Goal: Find specific page/section: Find specific page/section

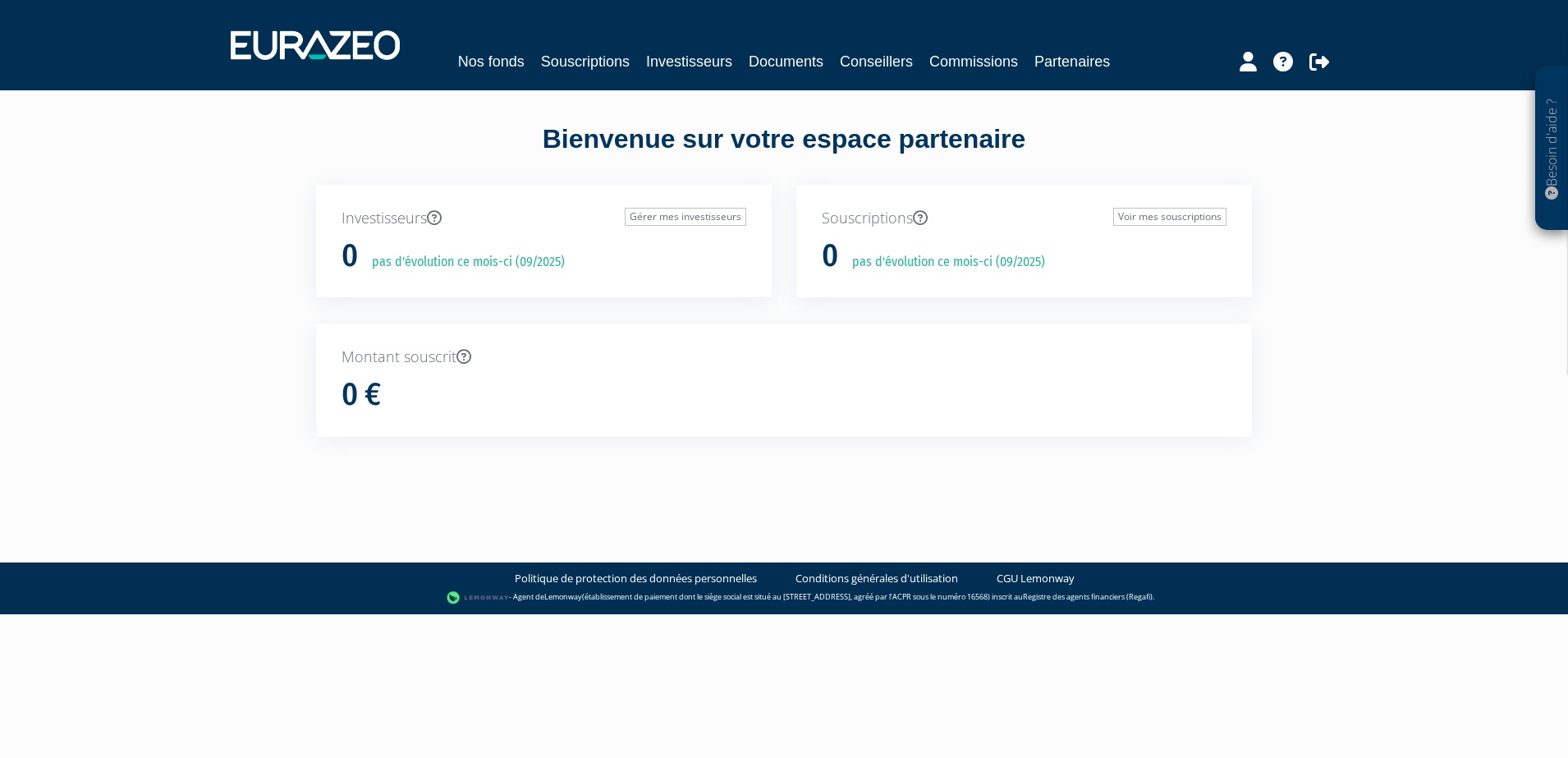
click at [569, 324] on div "Montant souscrit 0 €" at bounding box center [784, 379] width 935 height 113
click at [969, 61] on link "Commissions" at bounding box center [973, 61] width 89 height 23
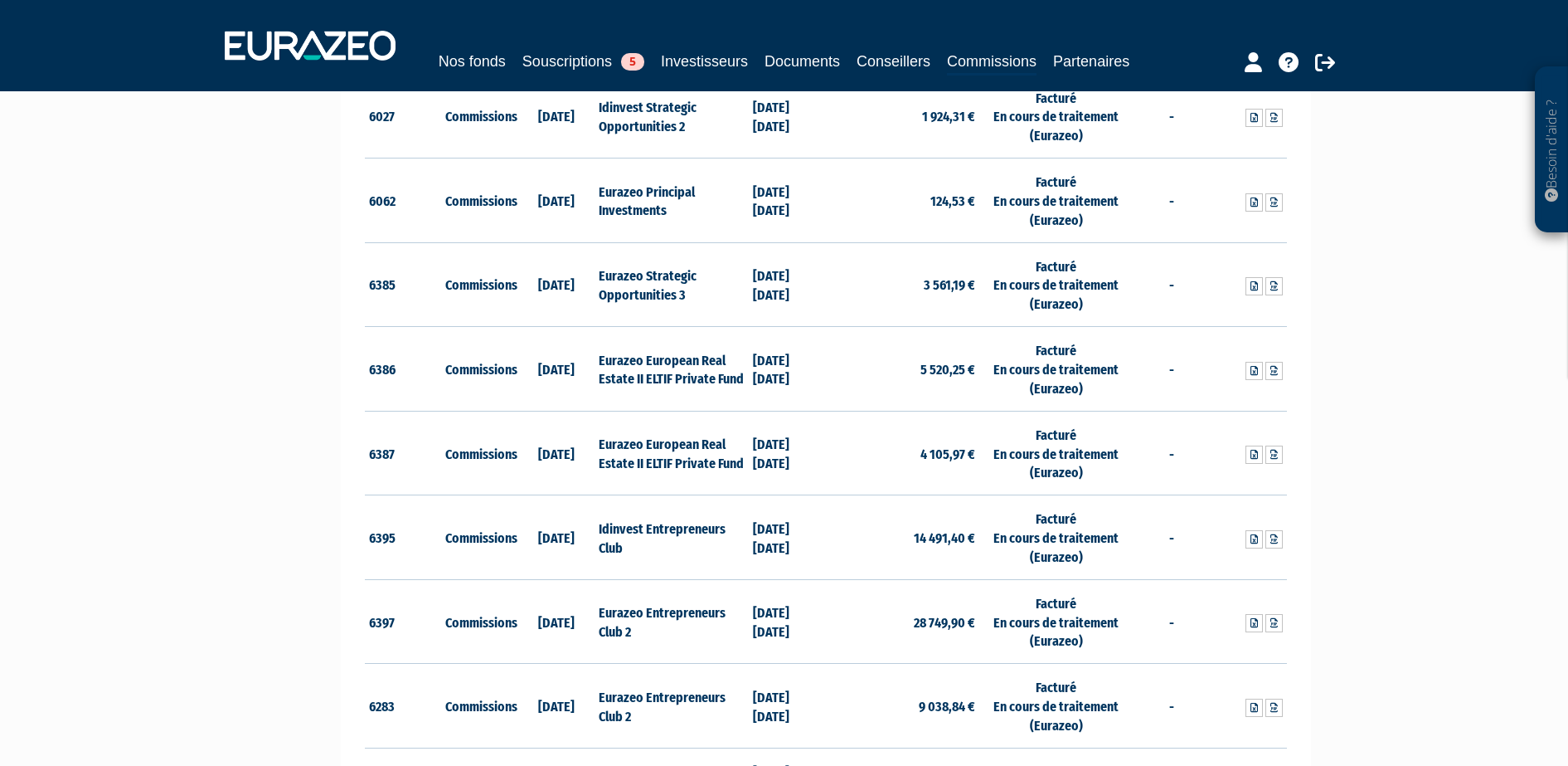
scroll to position [837, 0]
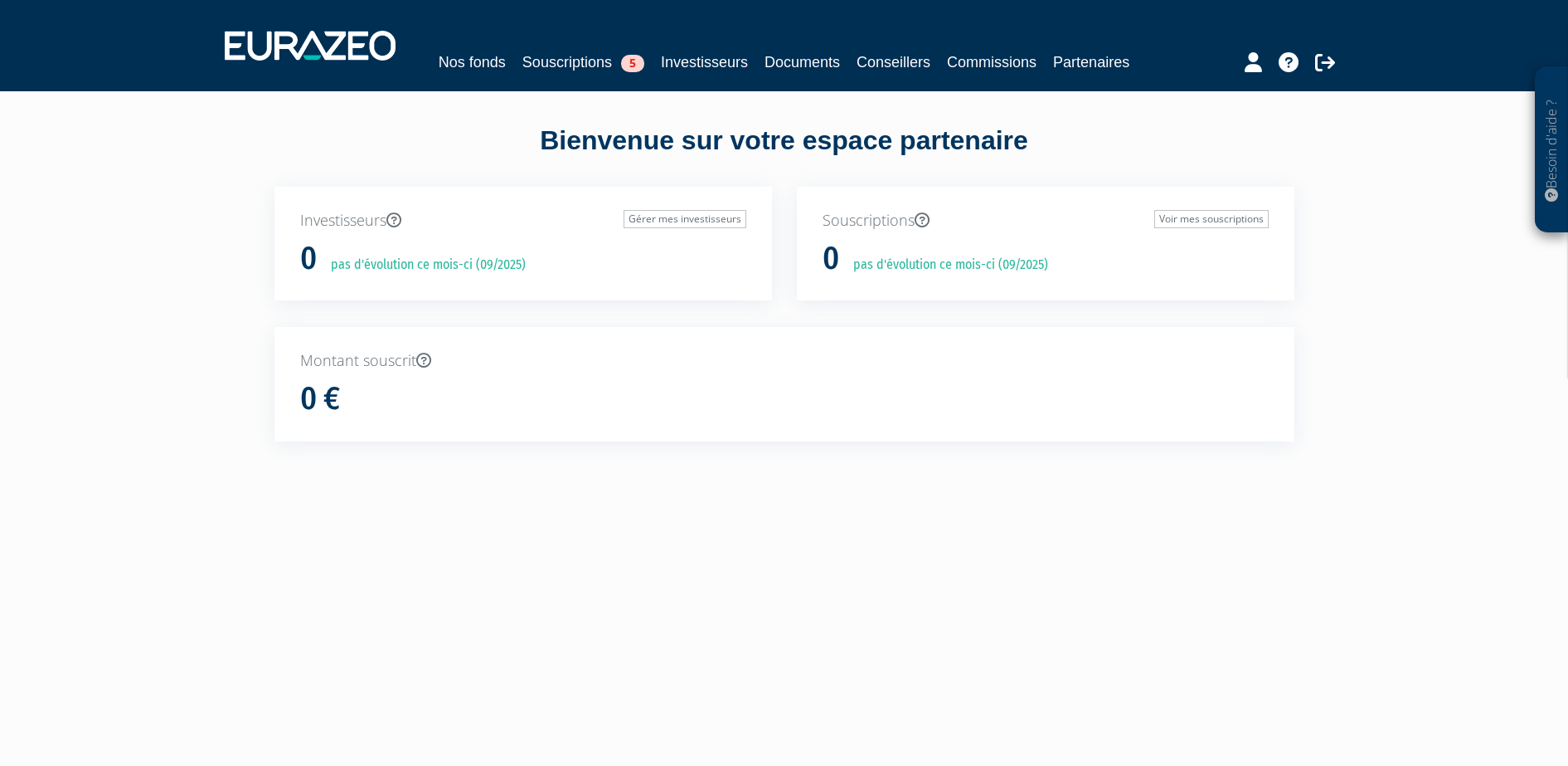
click at [981, 75] on div "Nos fonds Souscriptions 5 Investisseurs Documents Conseillers Commissions Parte…" at bounding box center [784, 45] width 1144 height 61
click at [990, 68] on link "Commissions" at bounding box center [991, 62] width 90 height 24
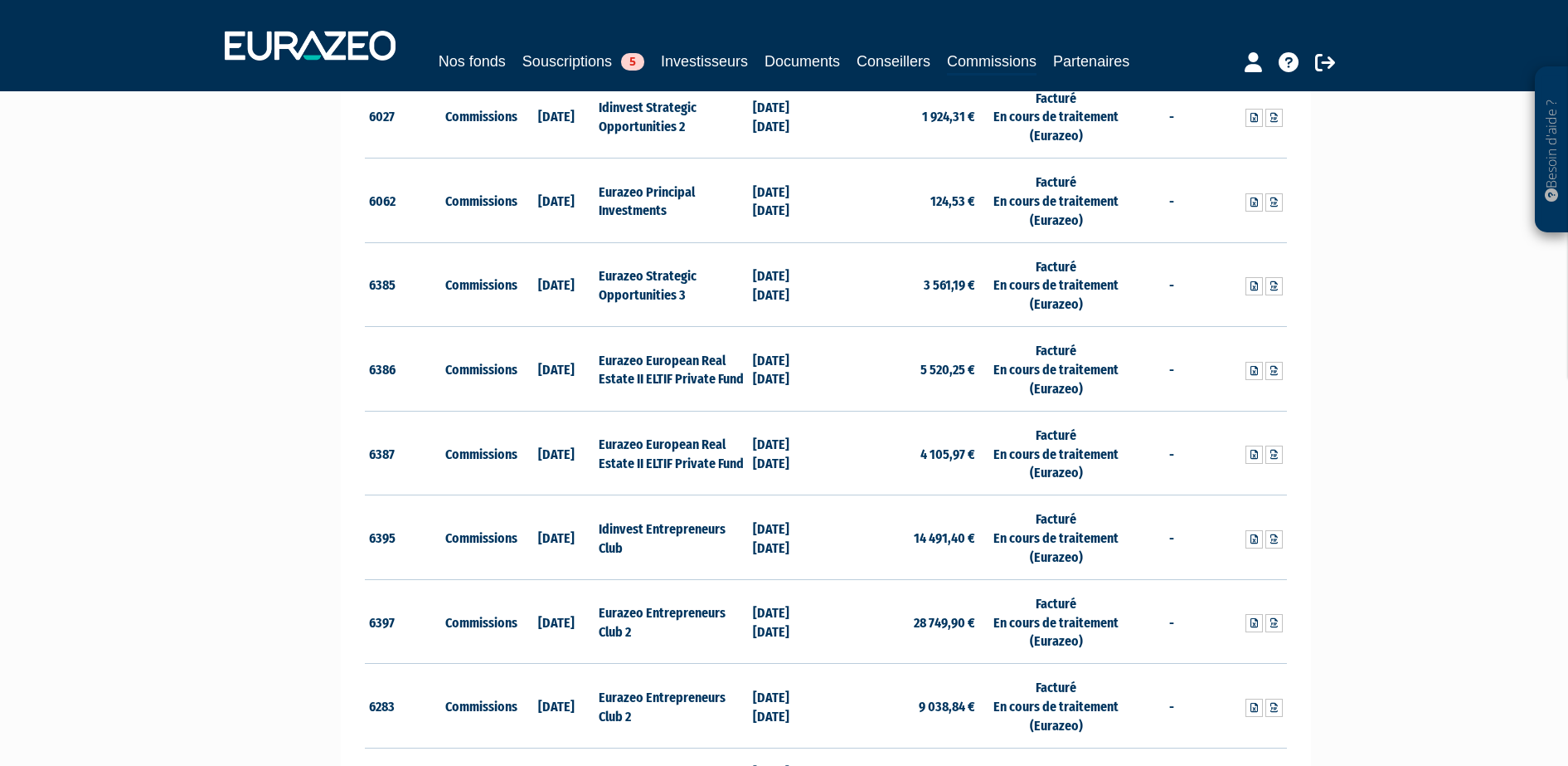
scroll to position [837, 0]
